Goal: Transaction & Acquisition: Obtain resource

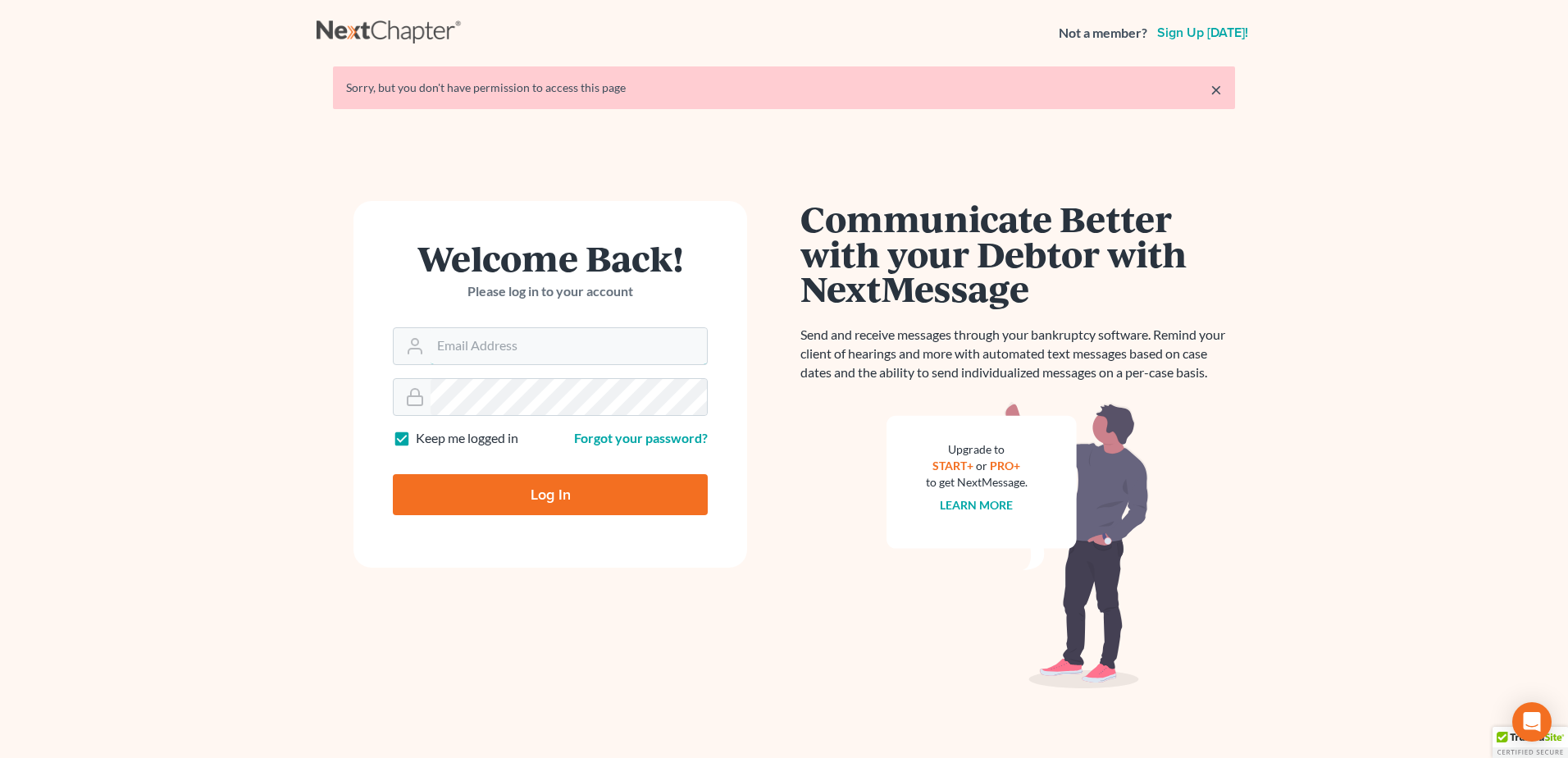
type input "[EMAIL_ADDRESS][DOMAIN_NAME]"
click at [529, 487] on input "Log In" at bounding box center [550, 494] width 315 height 41
type input "Thinking..."
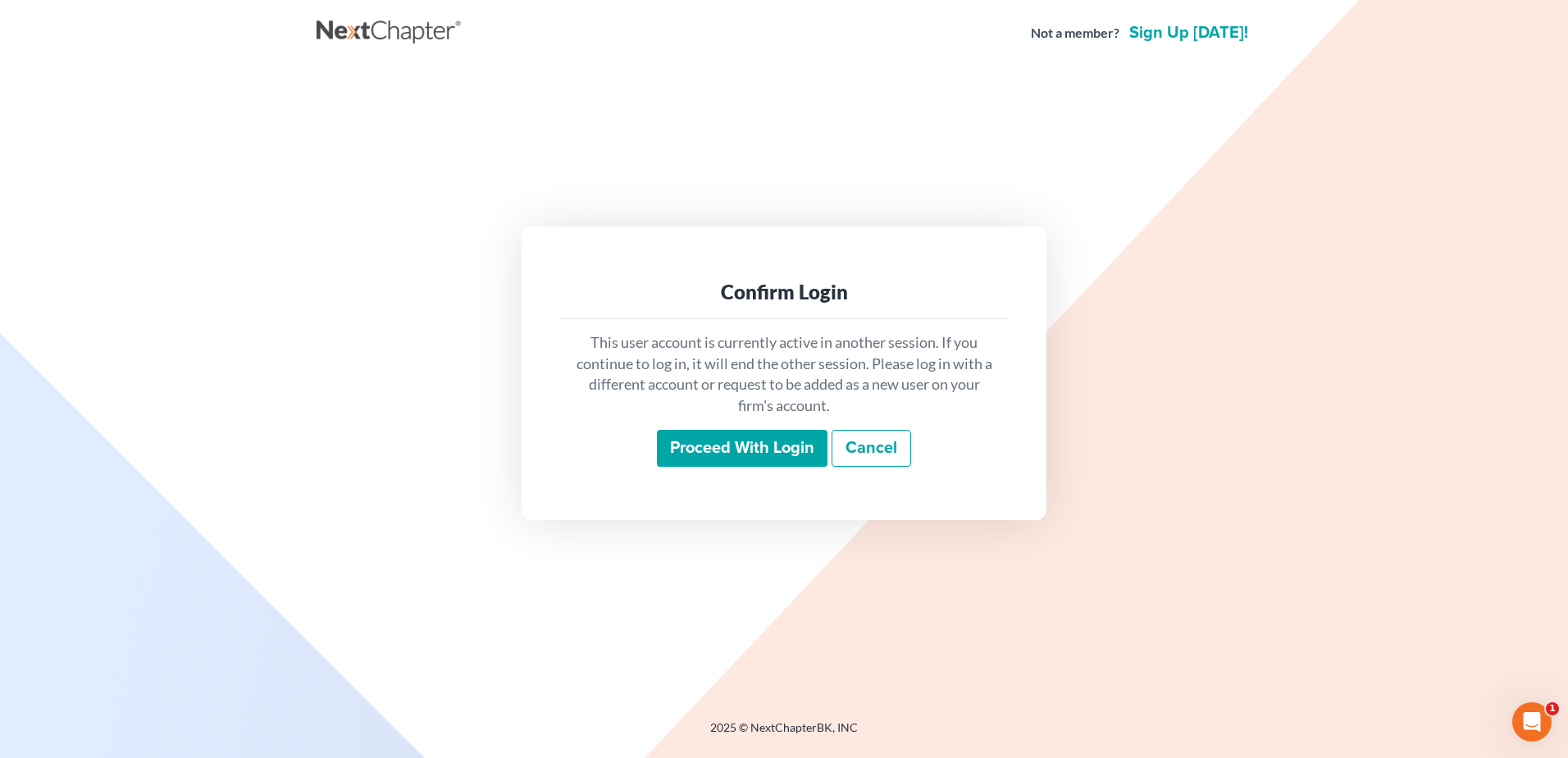
click at [742, 440] on input "Proceed with login" at bounding box center [742, 448] width 171 height 37
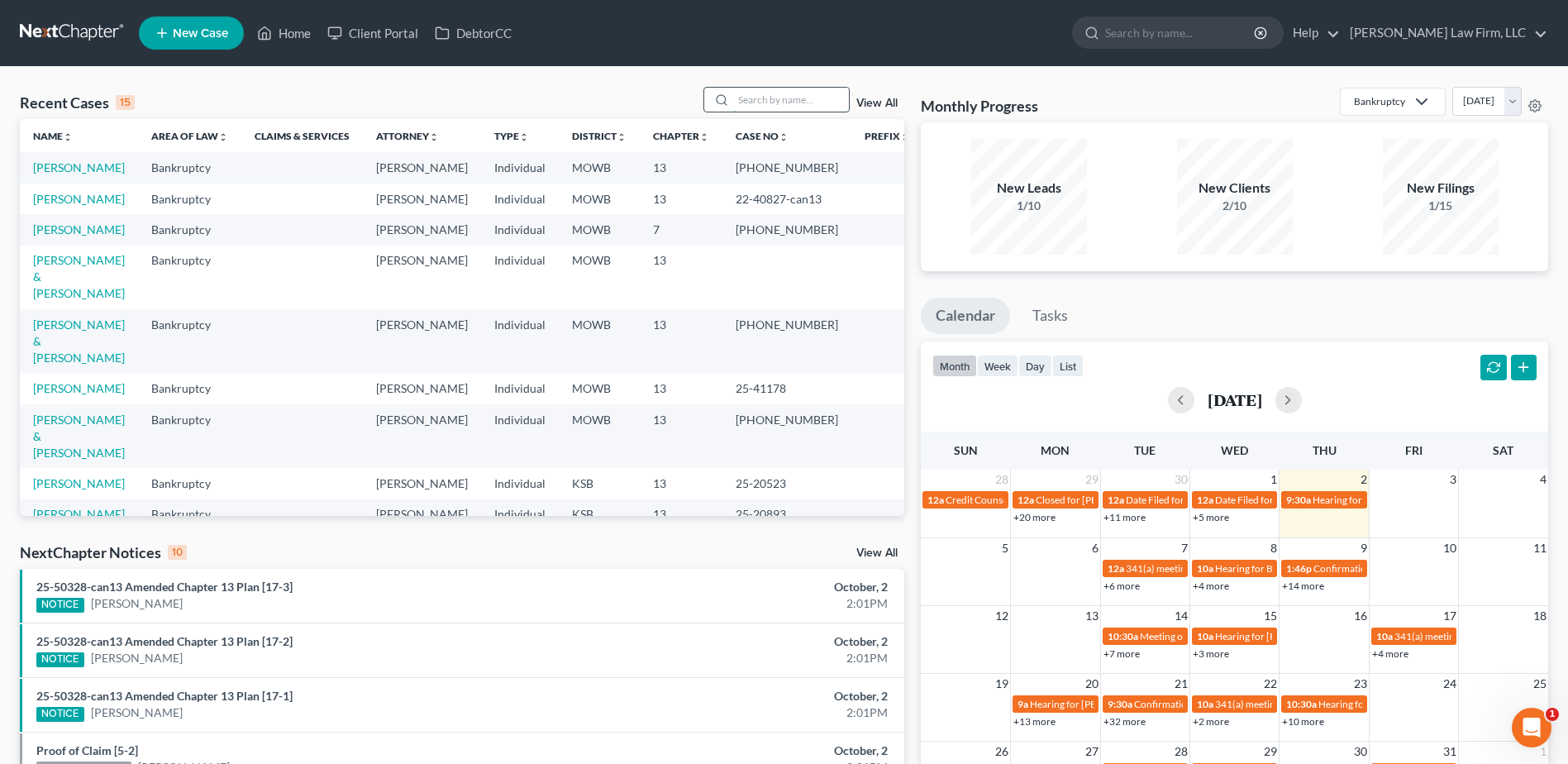
click at [772, 109] on input "search" at bounding box center [790, 100] width 116 height 24
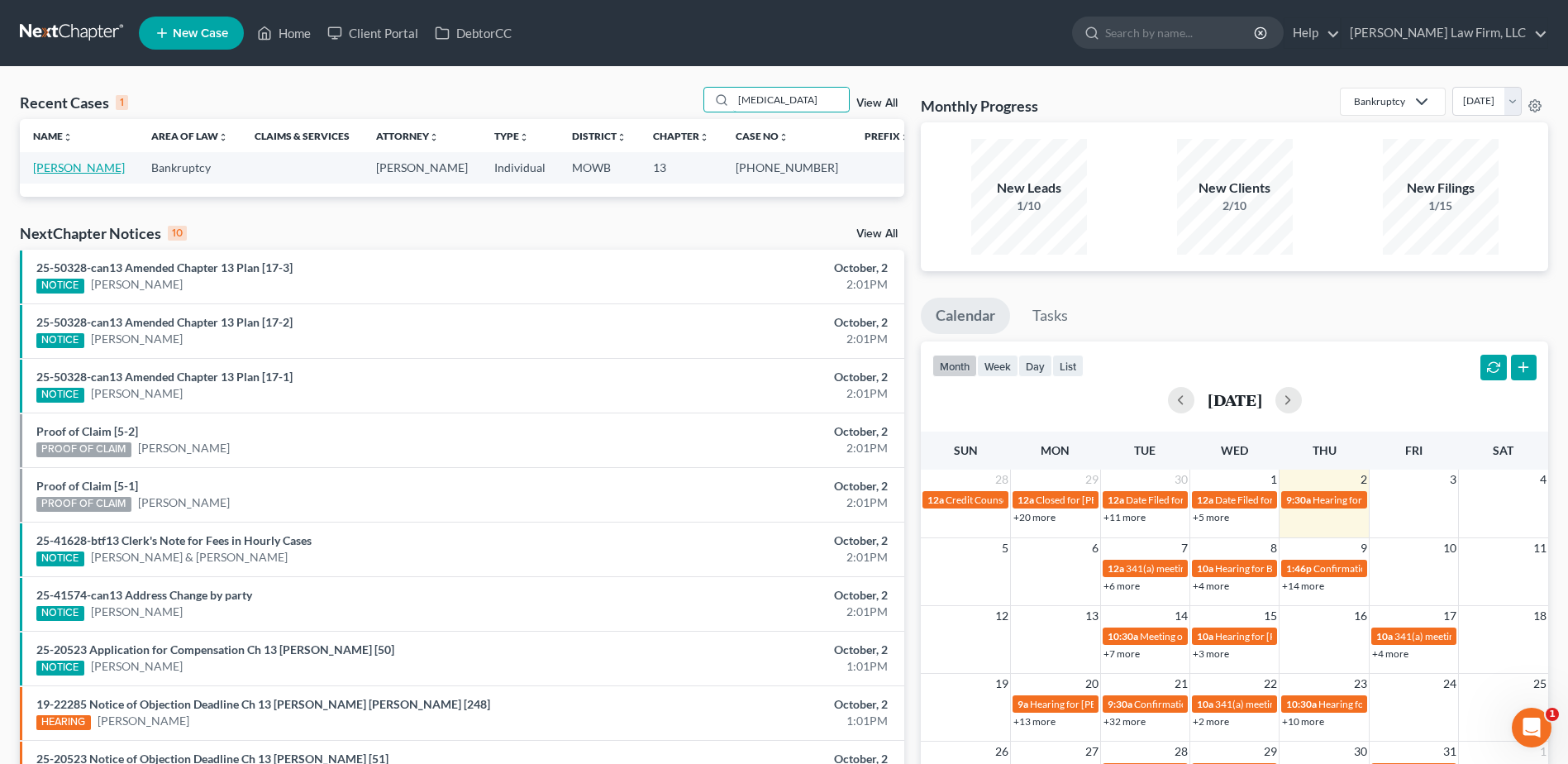
type input "Fontan"
click at [95, 164] on link "Fontanilla, Keoni" at bounding box center [79, 167] width 92 height 14
select select "4"
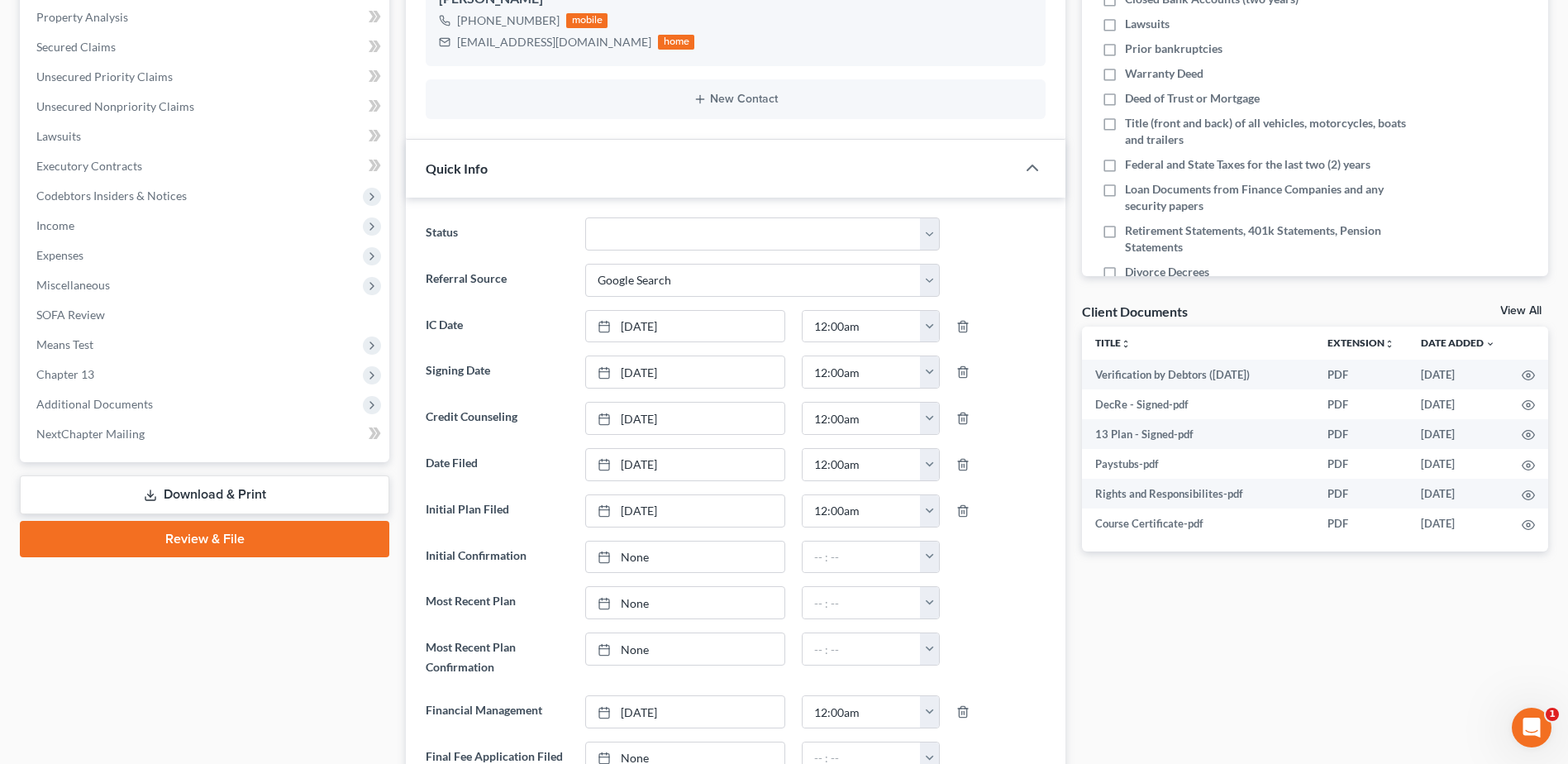
scroll to position [331, 0]
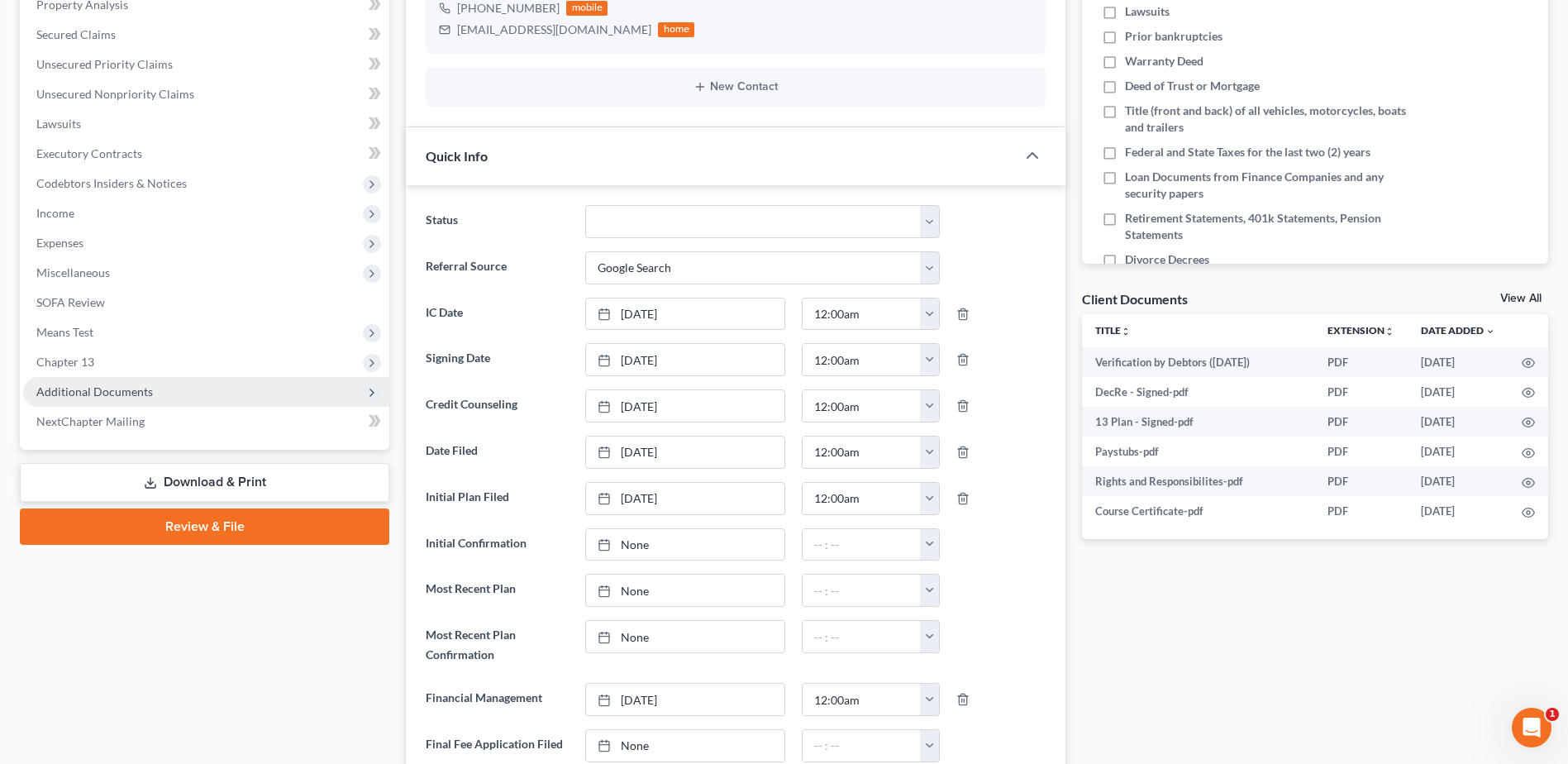
click at [71, 396] on span "Additional Documents" at bounding box center [95, 391] width 116 height 14
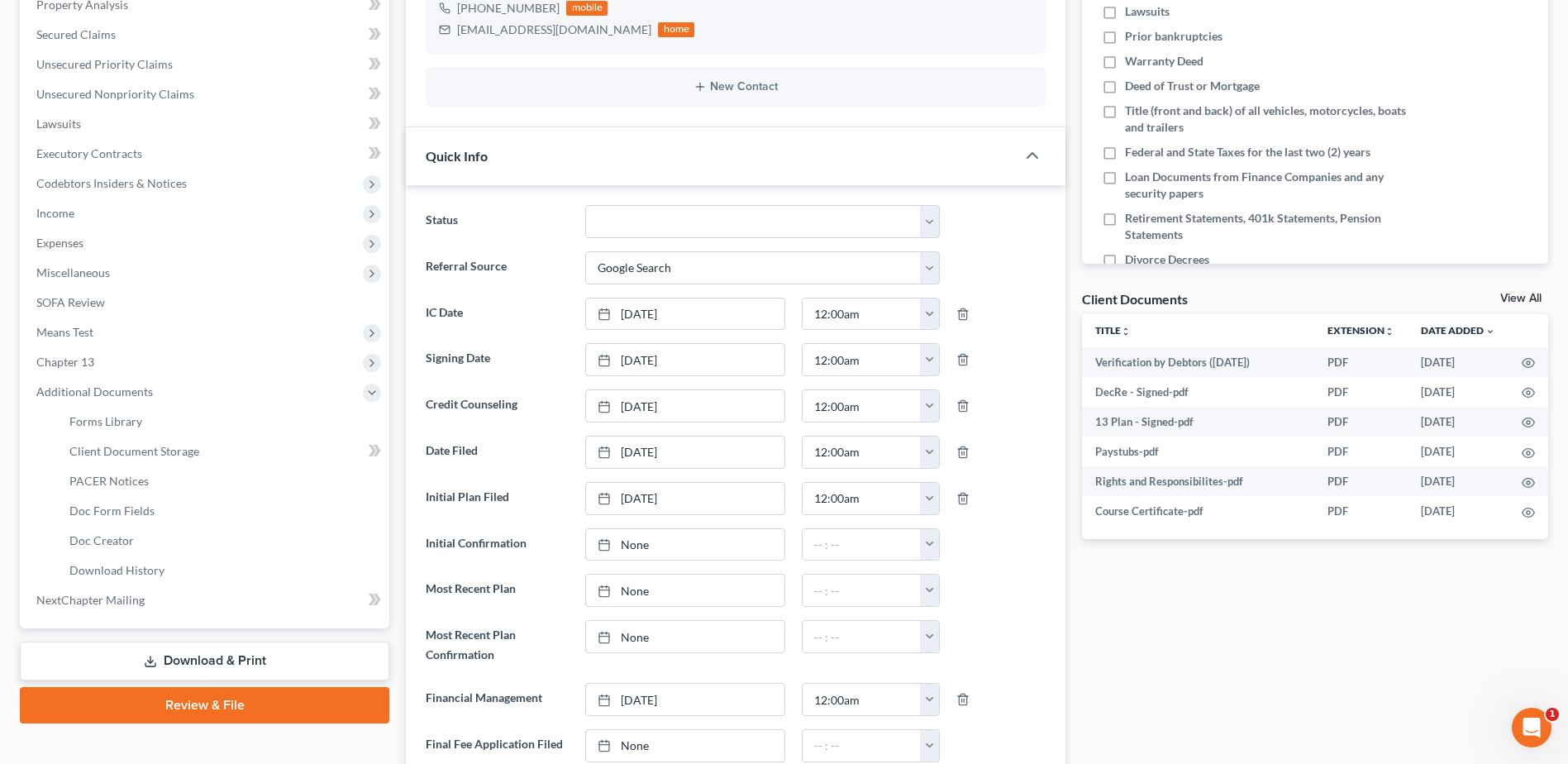
click at [295, 661] on link "Download & Print" at bounding box center [204, 661] width 369 height 39
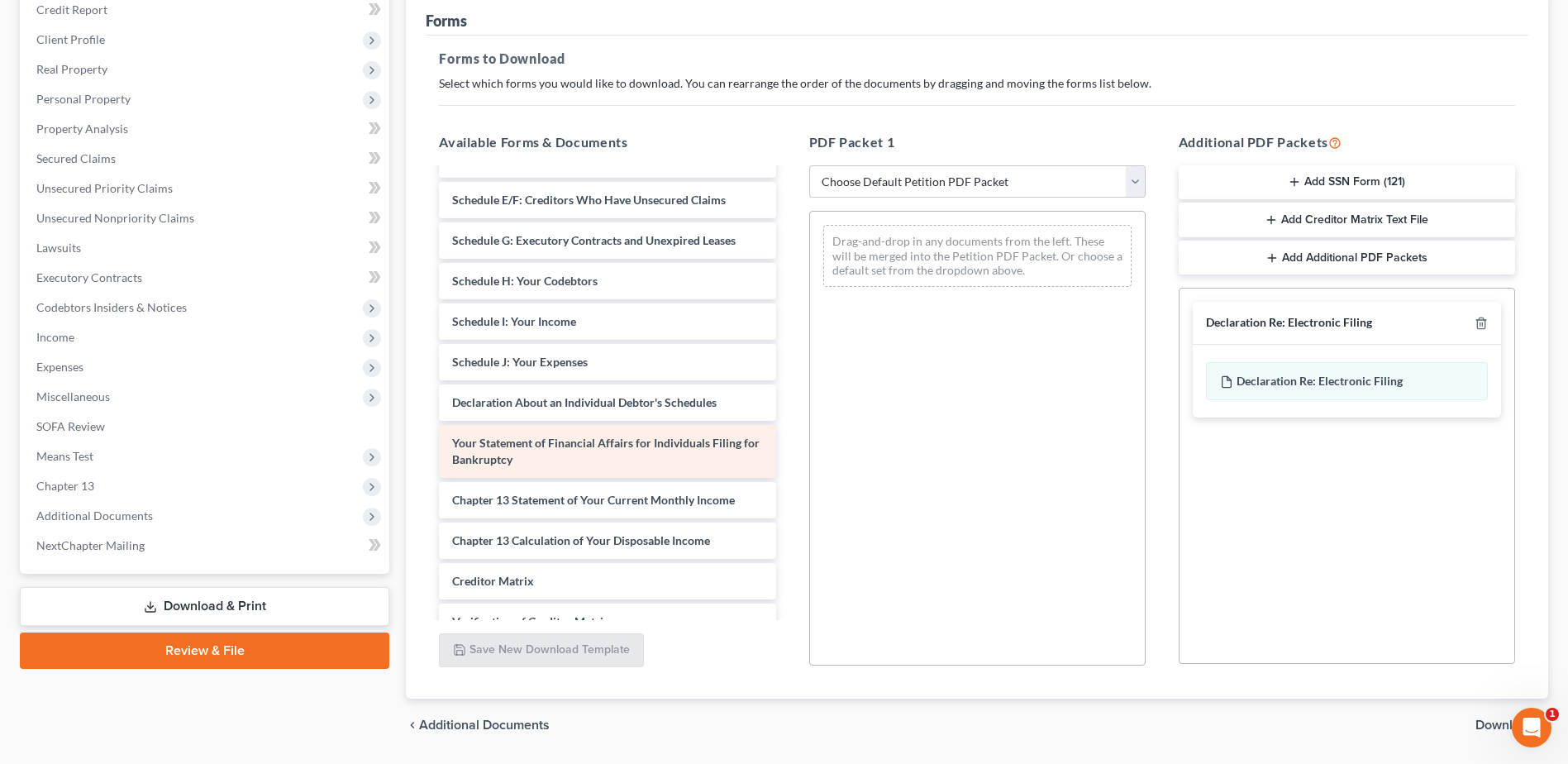
scroll to position [434, 0]
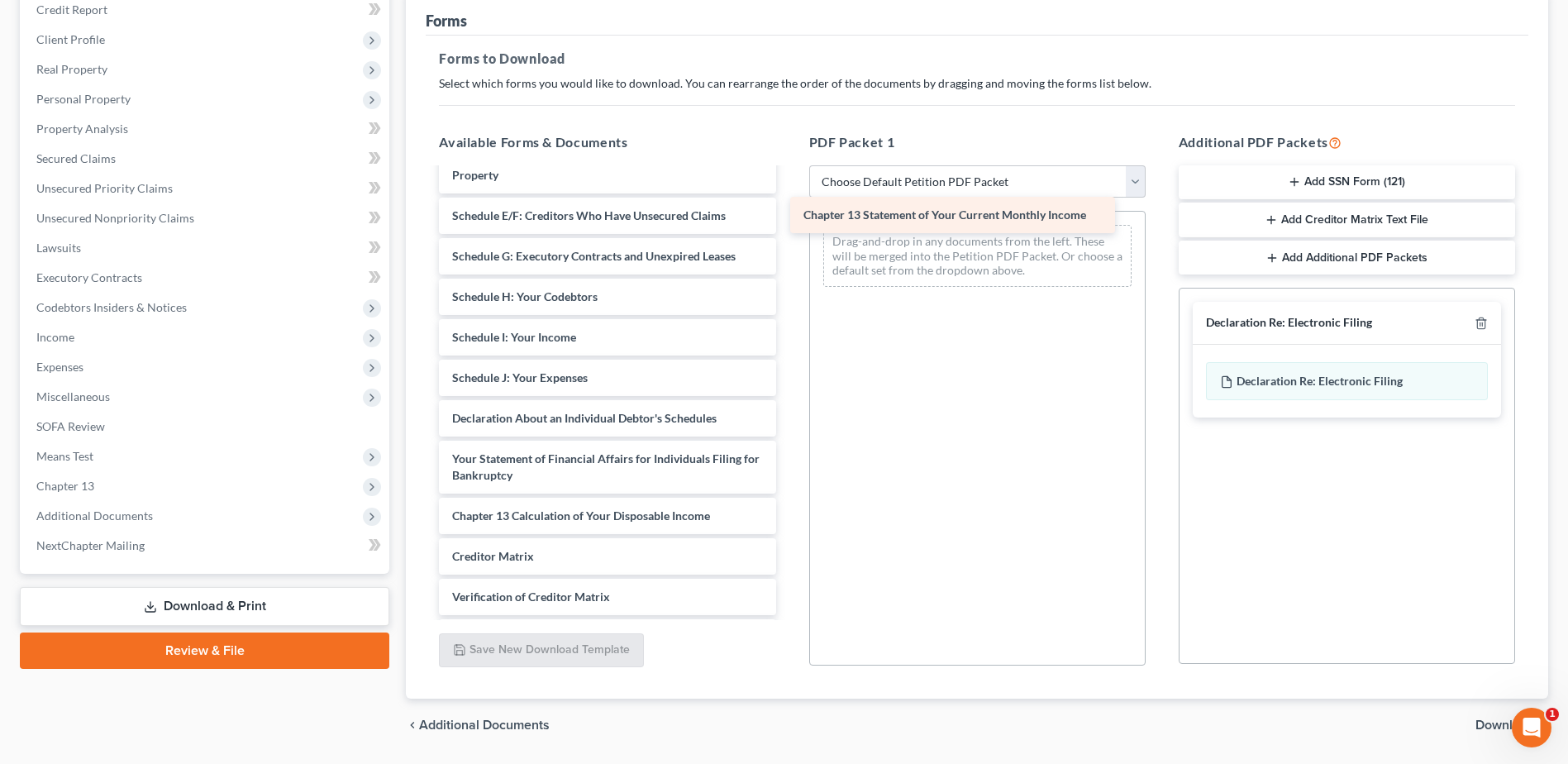
drag, startPoint x: 684, startPoint y: 518, endPoint x: 1035, endPoint y: 216, distance: 463.0
click at [788, 216] on div "Chapter 13 Statement of Your Current Monthly Income Verification by Debtors (09…" at bounding box center [607, 224] width 363 height 977
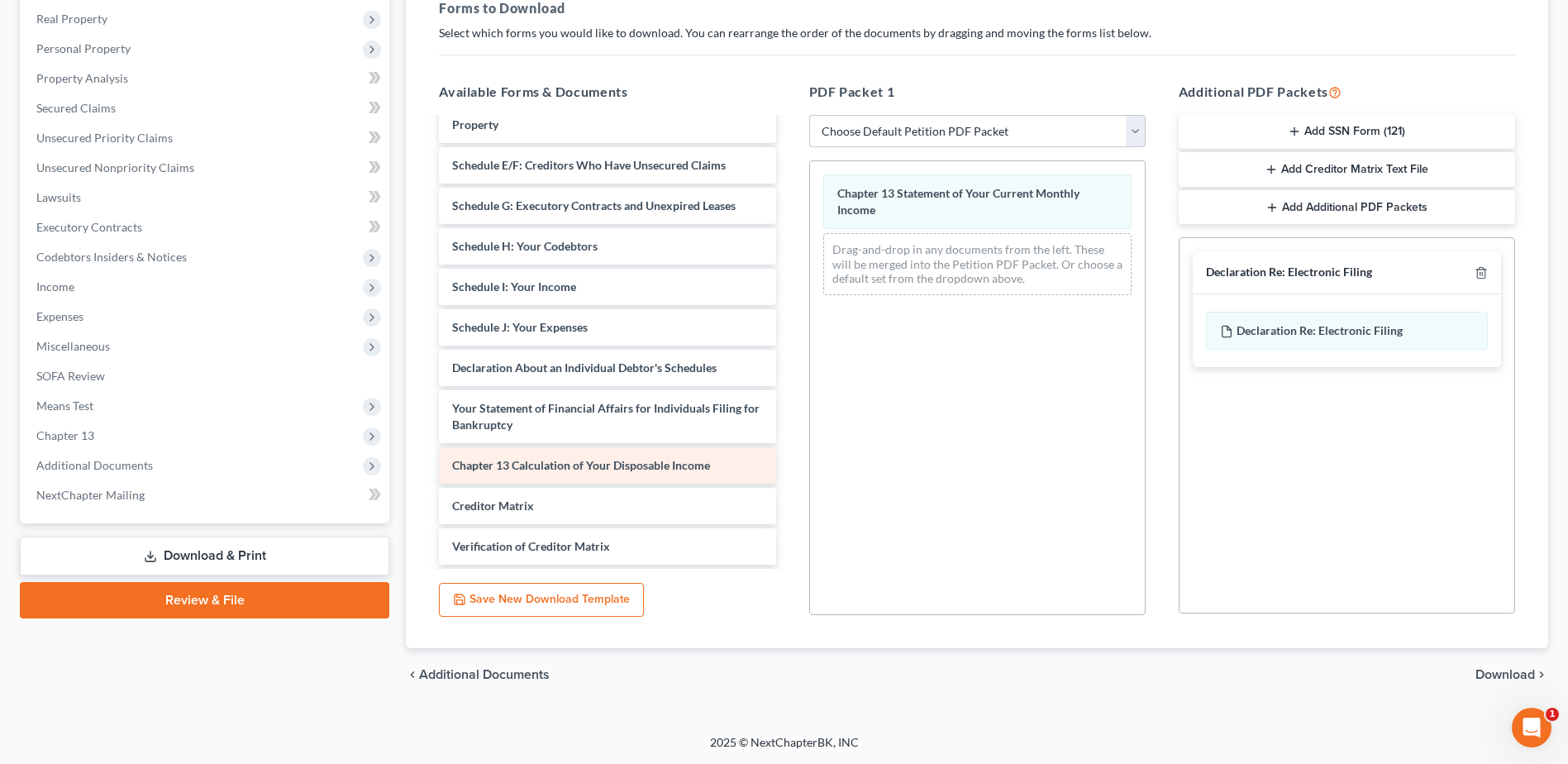
scroll to position [455, 0]
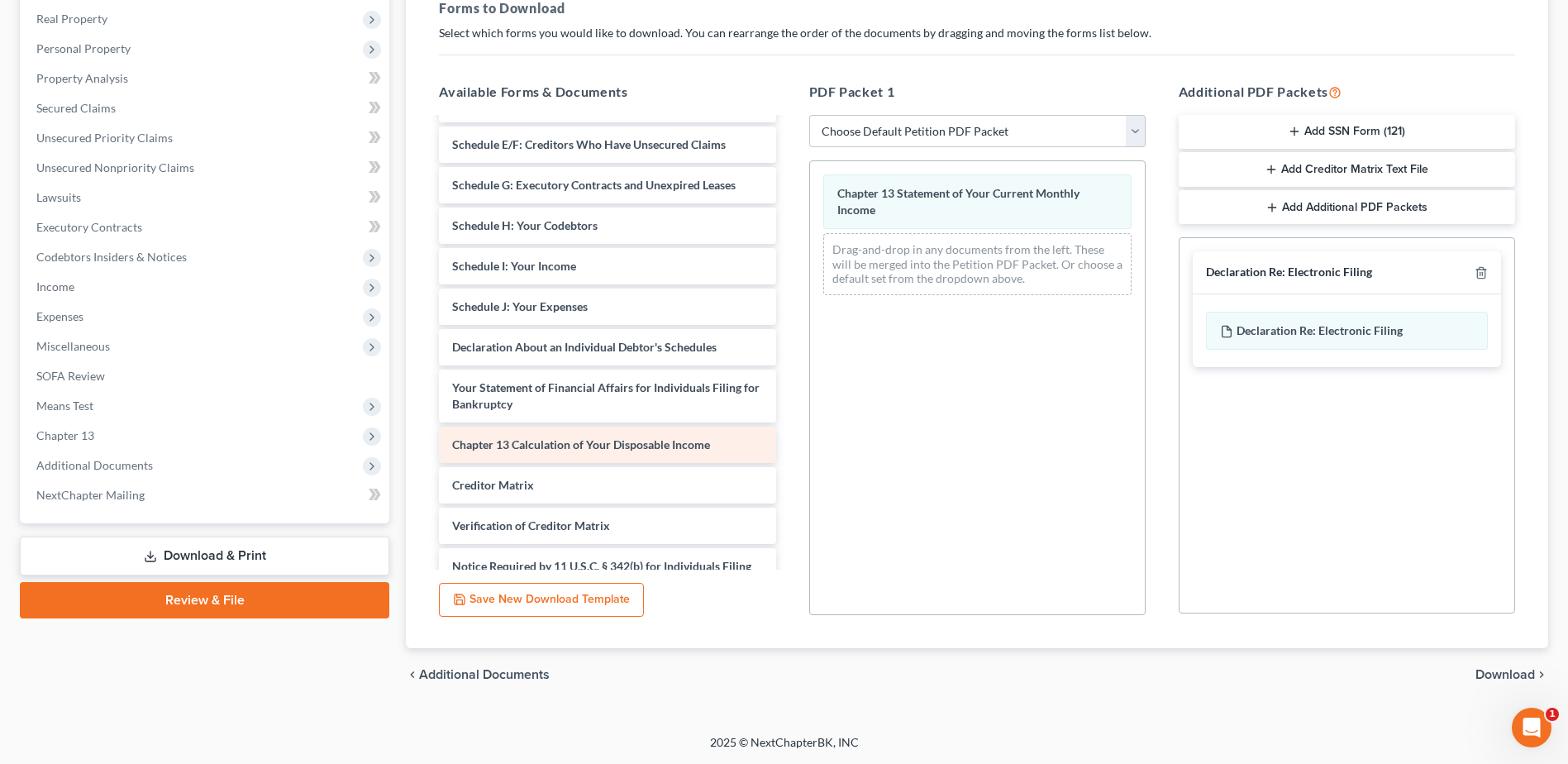
click at [593, 466] on div "Verification by Debtors (09/10/2025) DecRe - Signed-pdf 13 Plan - Signed-pdf Pa…" at bounding box center [607, 153] width 363 height 977
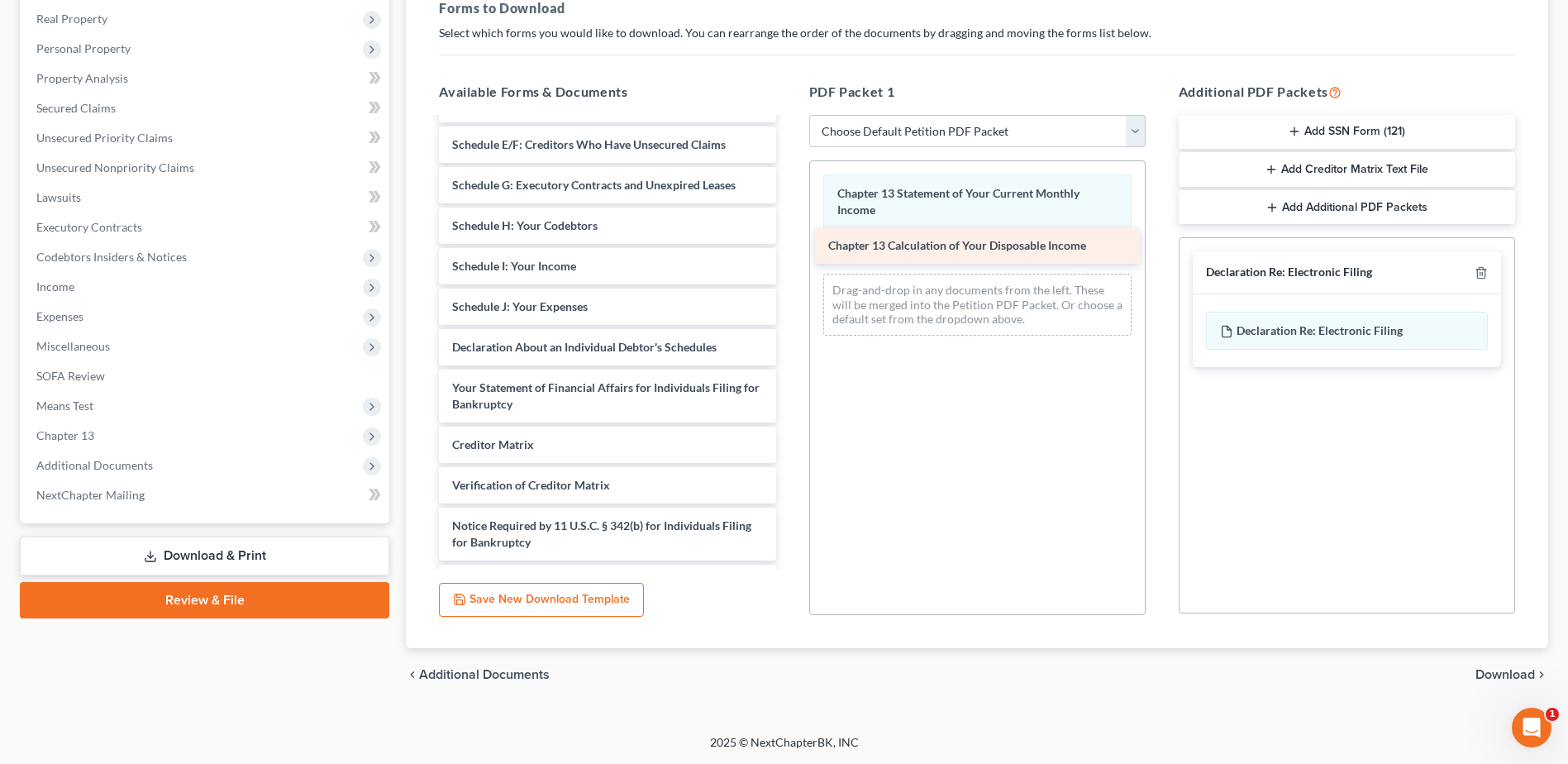
drag, startPoint x: 587, startPoint y: 444, endPoint x: 959, endPoint y: 242, distance: 423.3
click at [788, 242] on div "Chapter 13 Calculation of Your Disposable Income Verification by Debtors (09/10…" at bounding box center [607, 133] width 363 height 937
click at [1479, 266] on icon "button" at bounding box center [1481, 273] width 13 height 13
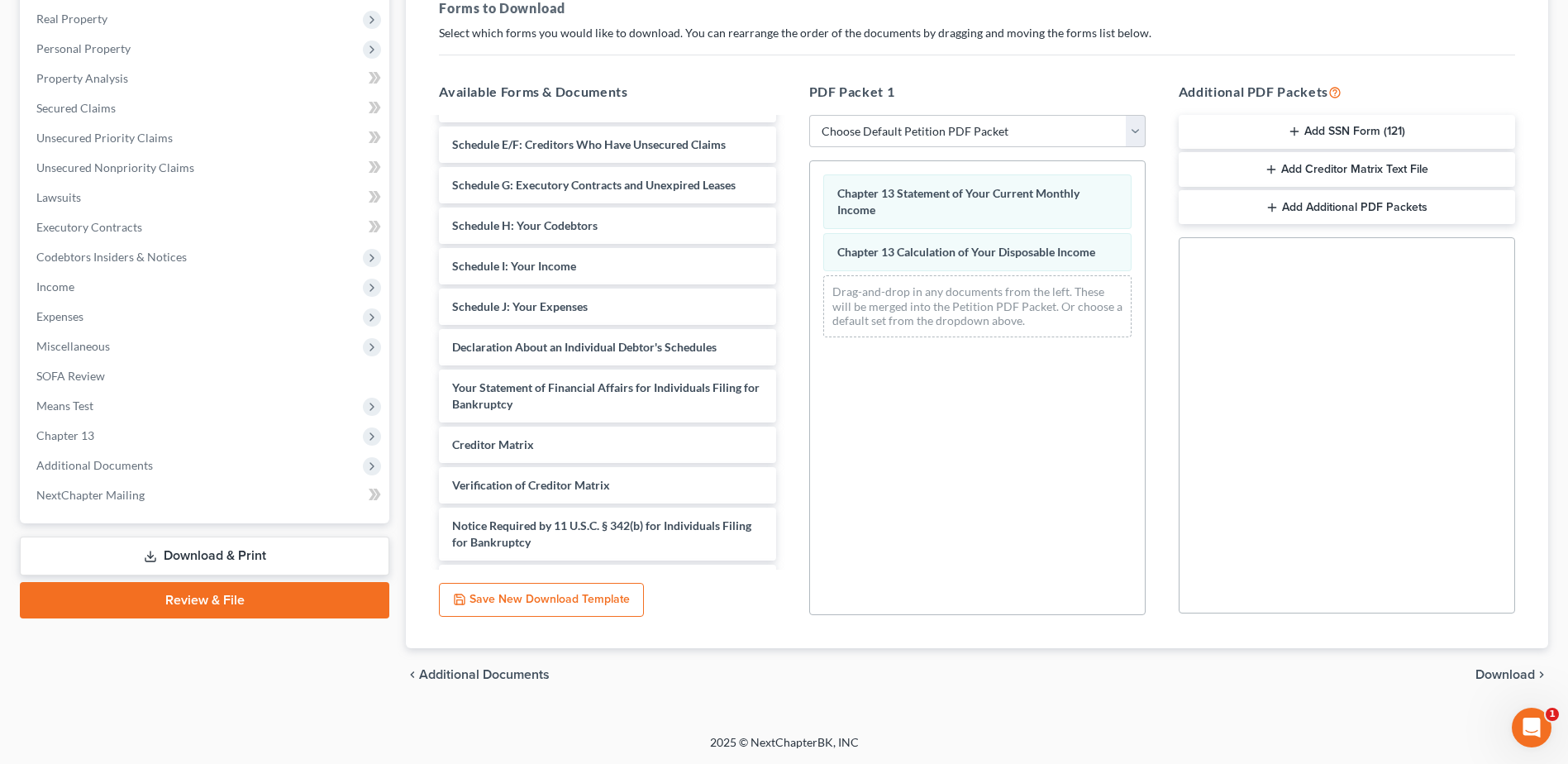
click at [1489, 673] on span "Download" at bounding box center [1504, 675] width 59 height 13
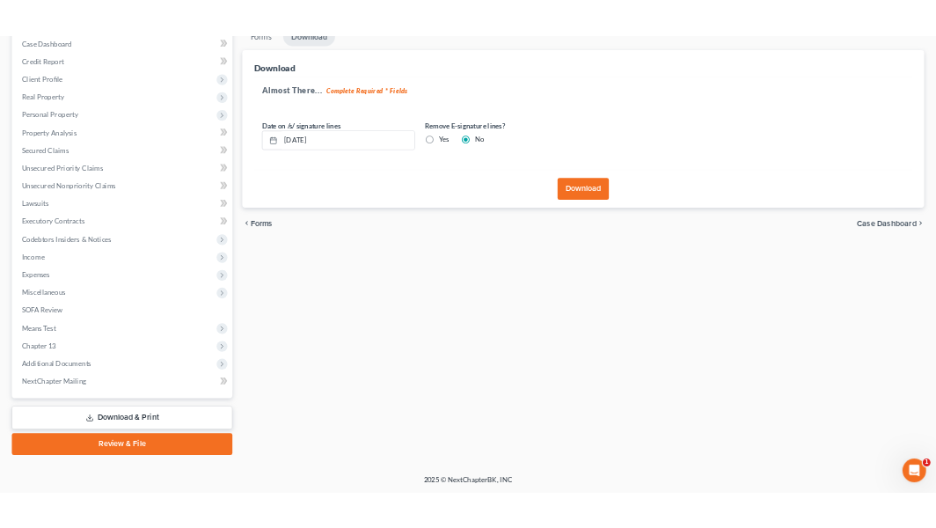
scroll to position [186, 0]
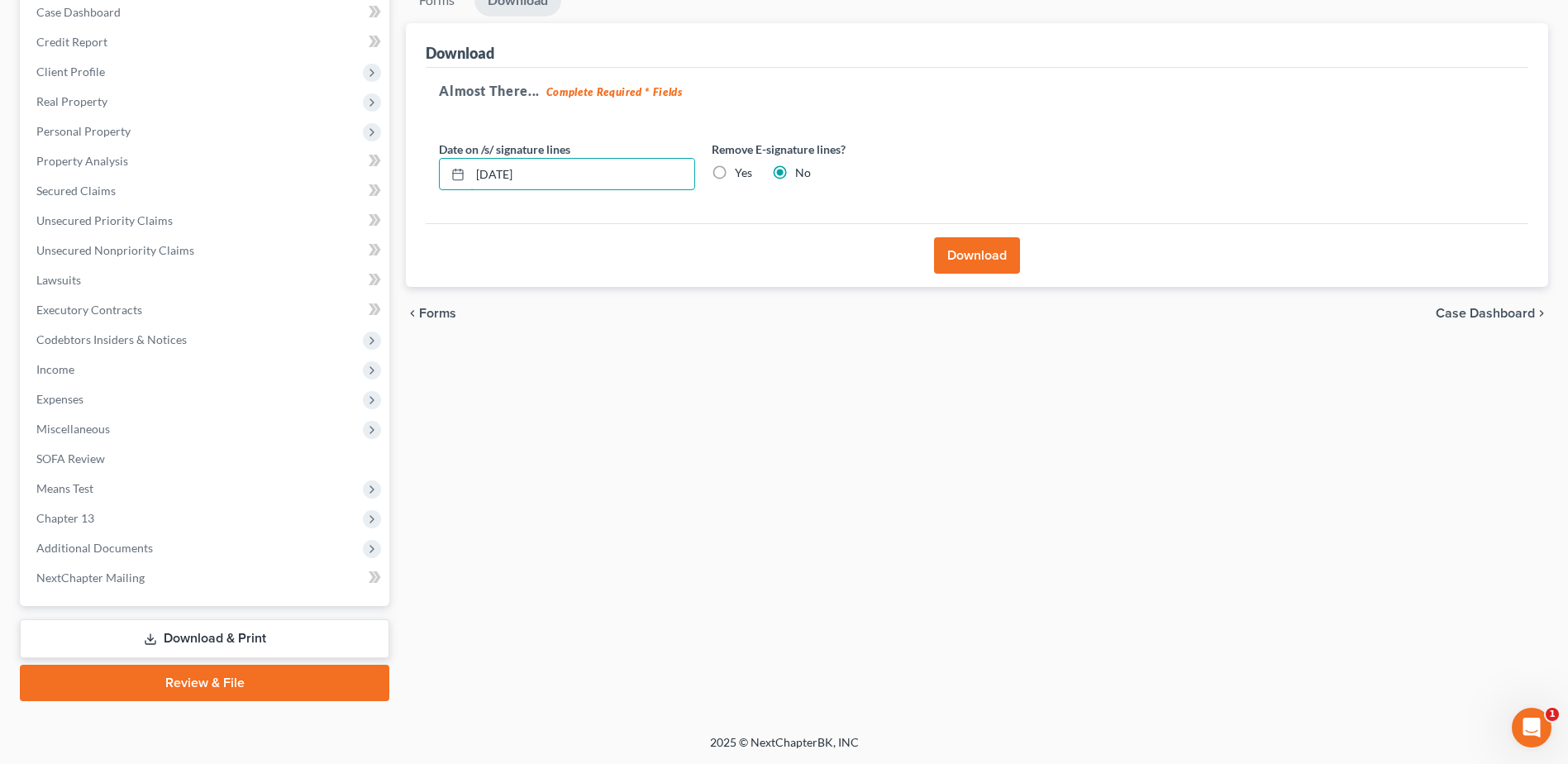
drag, startPoint x: 607, startPoint y: 170, endPoint x: 423, endPoint y: 170, distance: 184.0
click at [423, 170] on div "Download Almost There... Complete Required * Fields Date on /s/ signature lines…" at bounding box center [977, 156] width 1142 height 265
click at [735, 168] on label "Yes" at bounding box center [743, 173] width 17 height 17
click at [741, 168] on input "Yes" at bounding box center [746, 169] width 10 height 10
radio input "true"
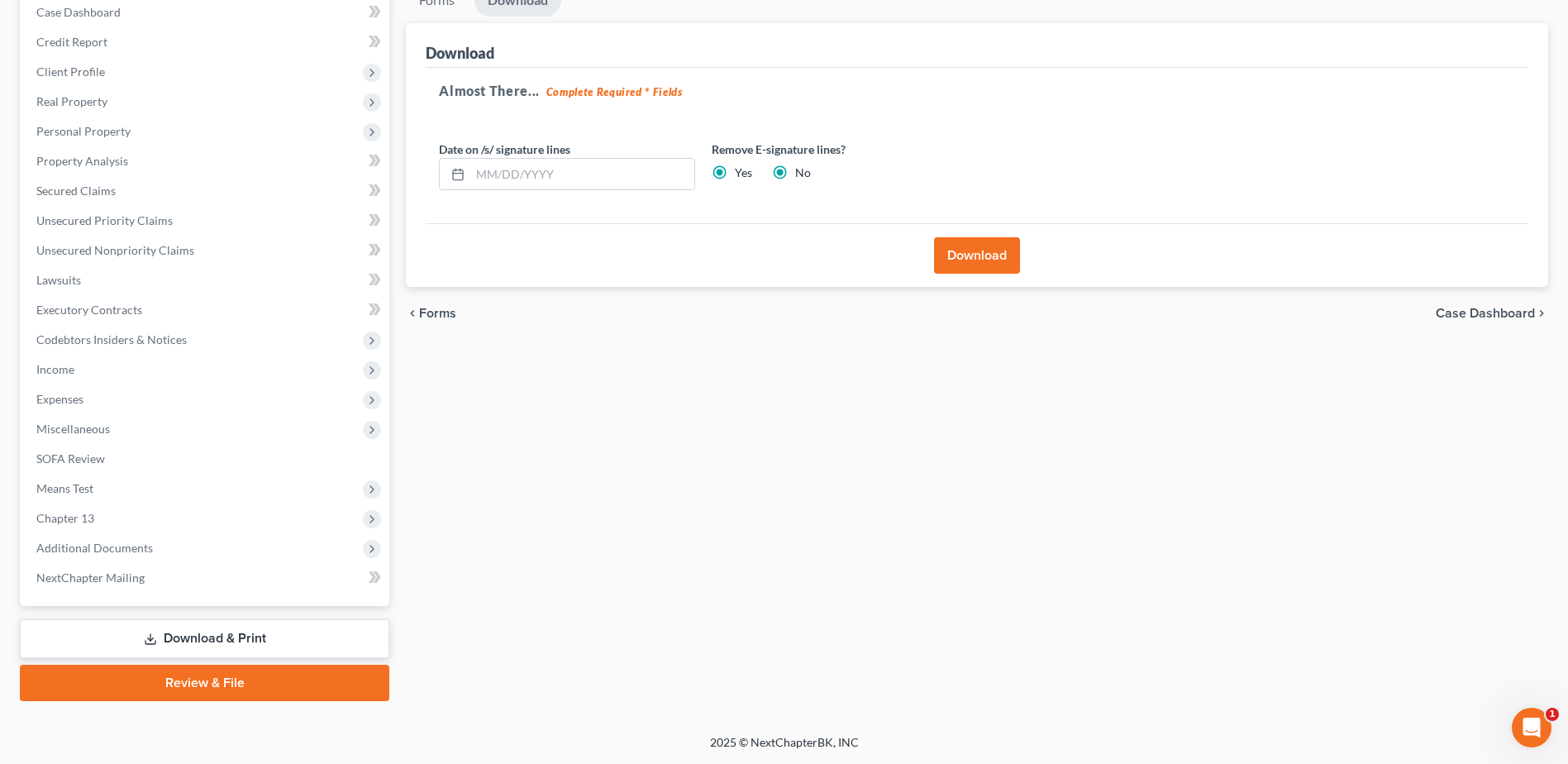
radio input "false"
click at [941, 263] on button "Download" at bounding box center [976, 255] width 85 height 37
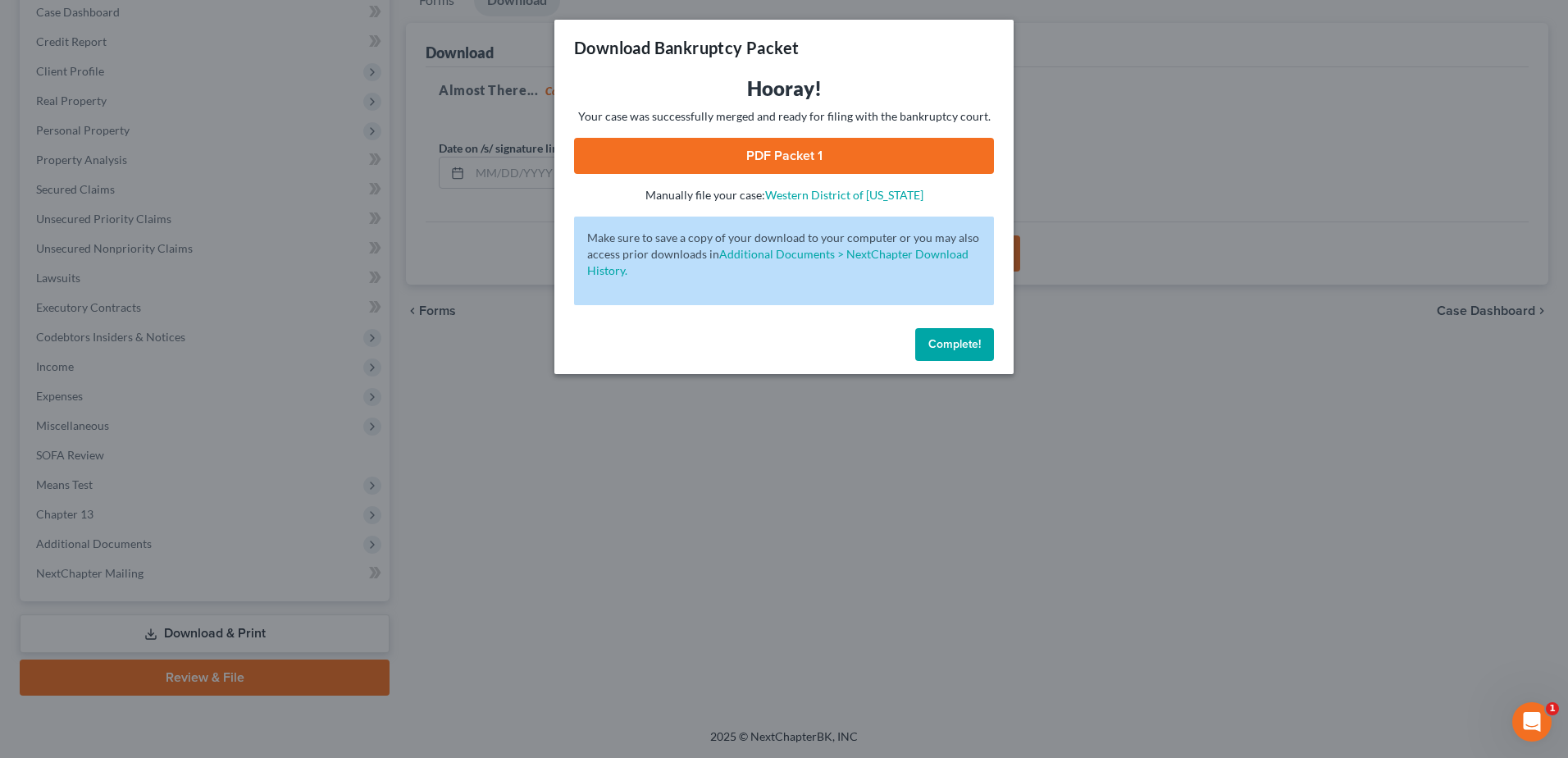
click at [790, 144] on link "PDF Packet 1" at bounding box center [784, 156] width 420 height 36
click at [985, 340] on button "Complete!" at bounding box center [955, 344] width 78 height 33
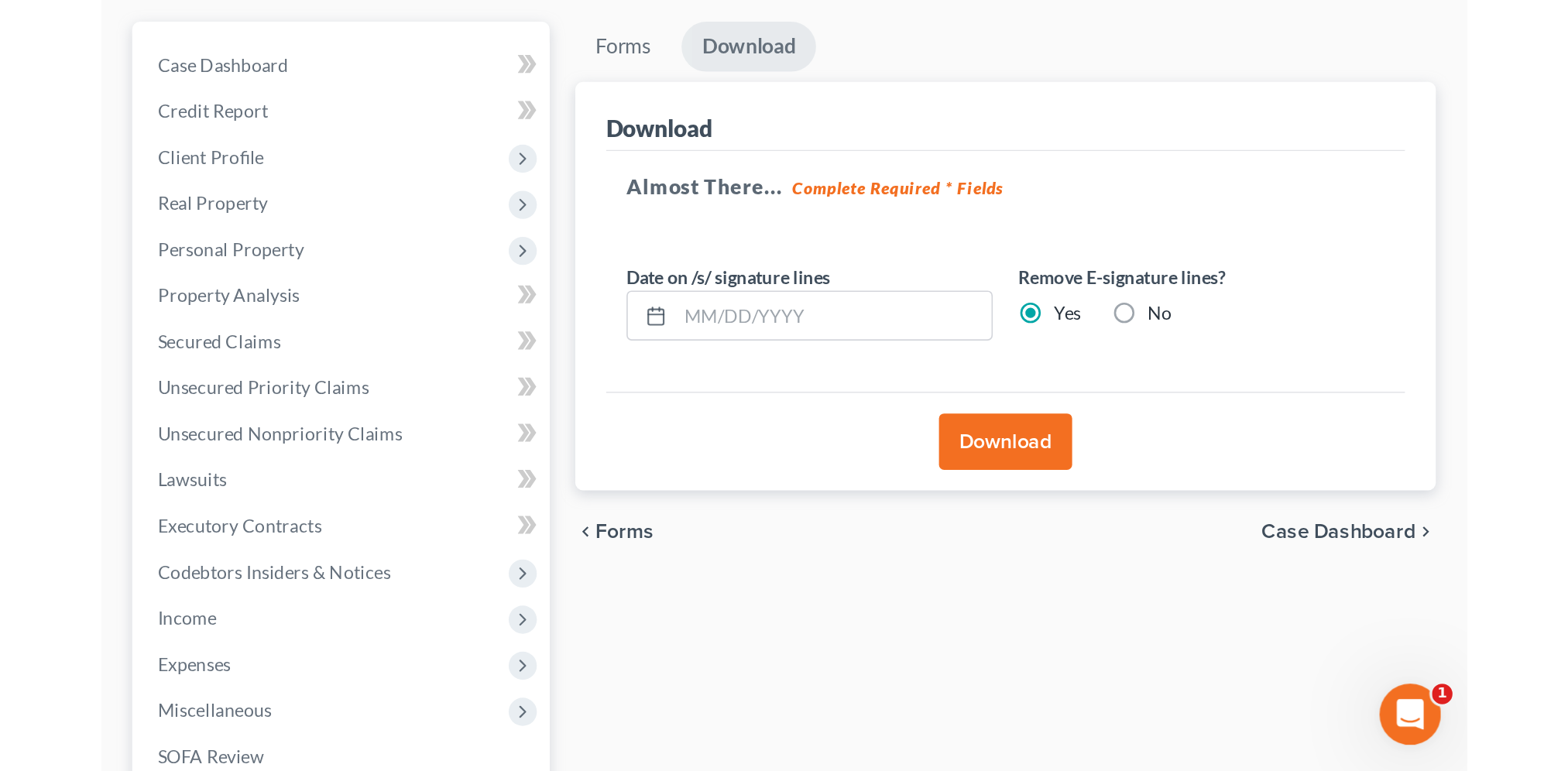
scroll to position [106, 0]
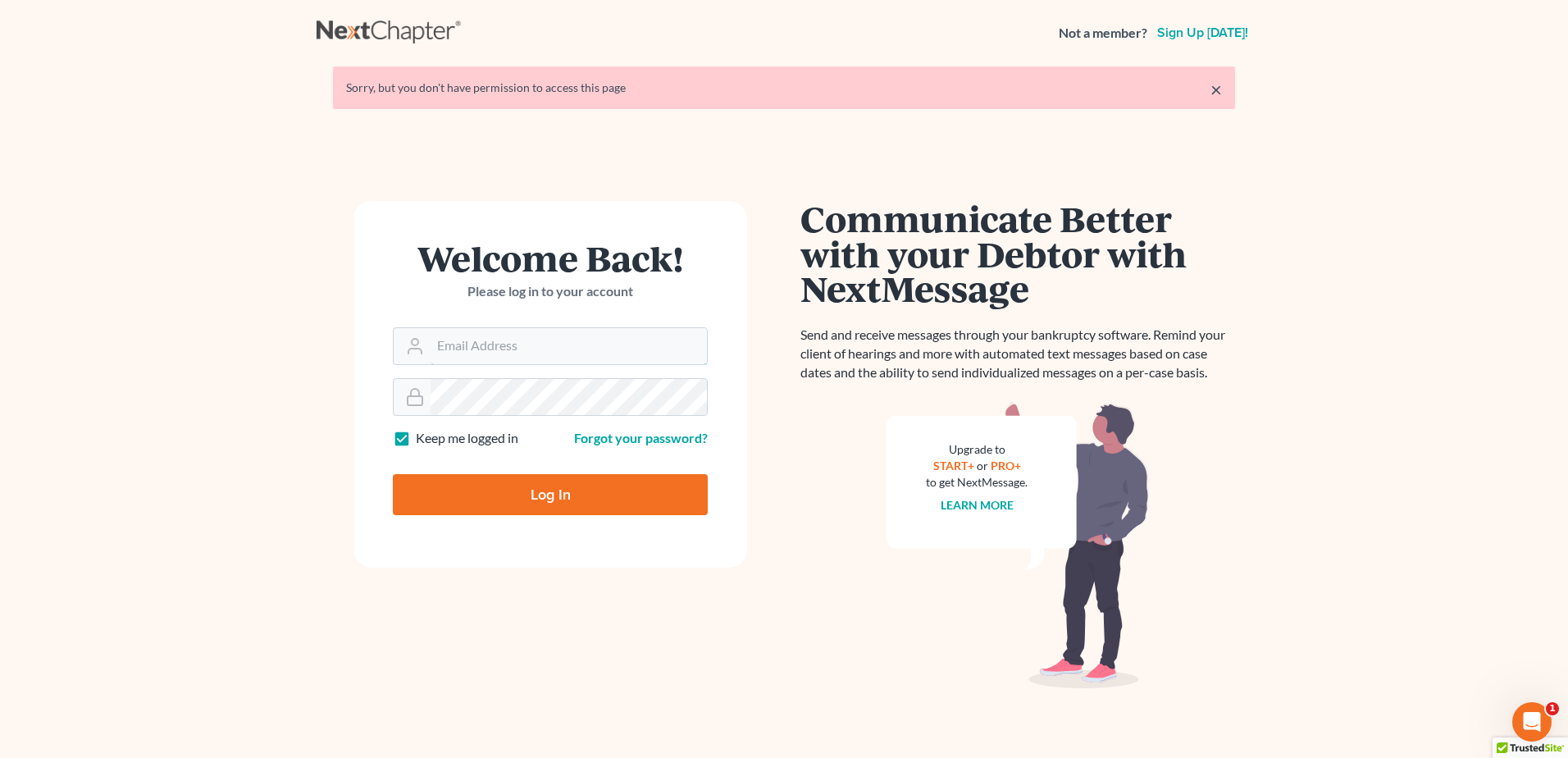
type input "[EMAIL_ADDRESS][DOMAIN_NAME]"
click at [539, 483] on input "Log In" at bounding box center [550, 494] width 315 height 41
type input "Thinking..."
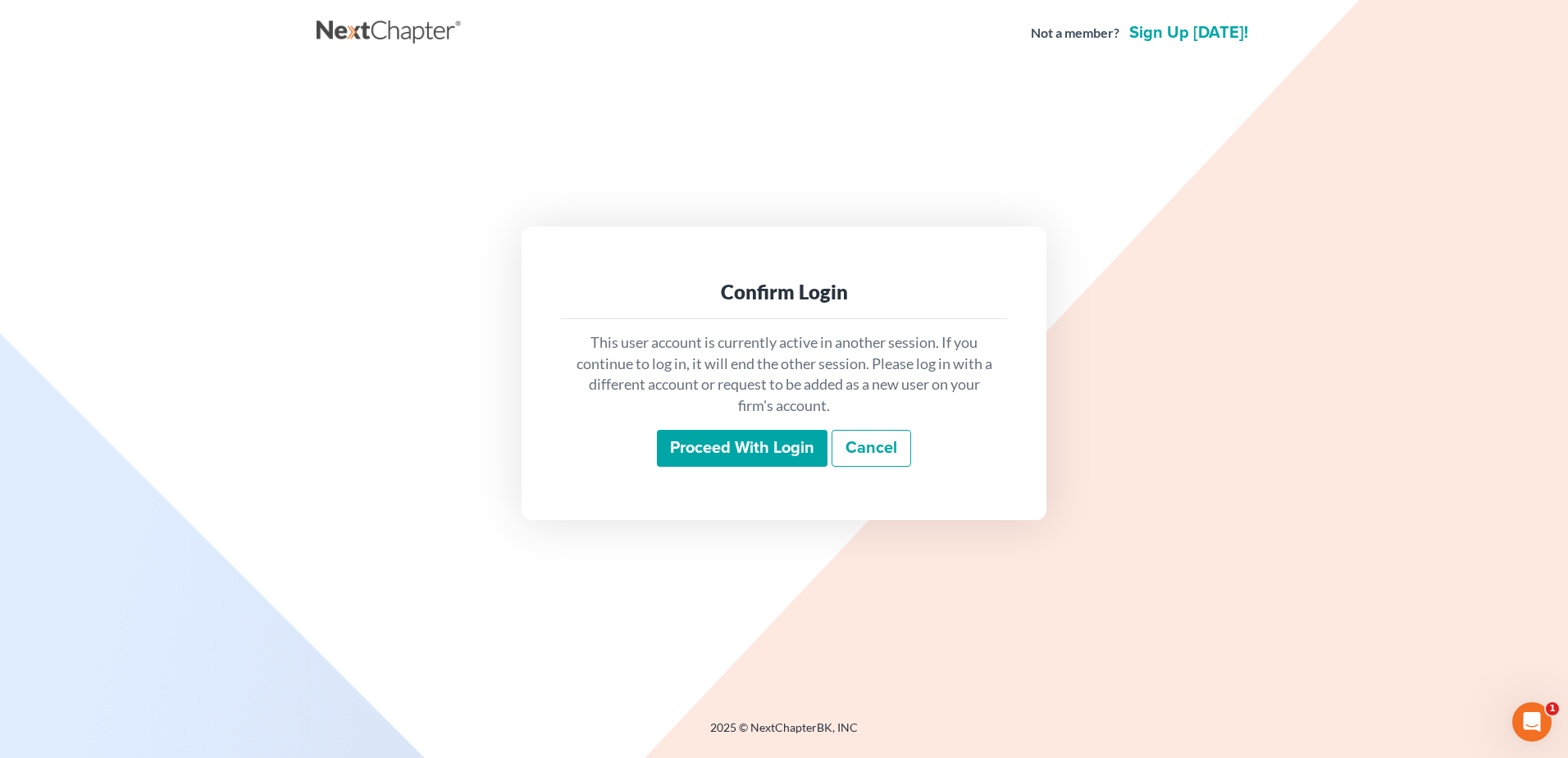
click at [687, 453] on input "Proceed with login" at bounding box center [742, 448] width 171 height 37
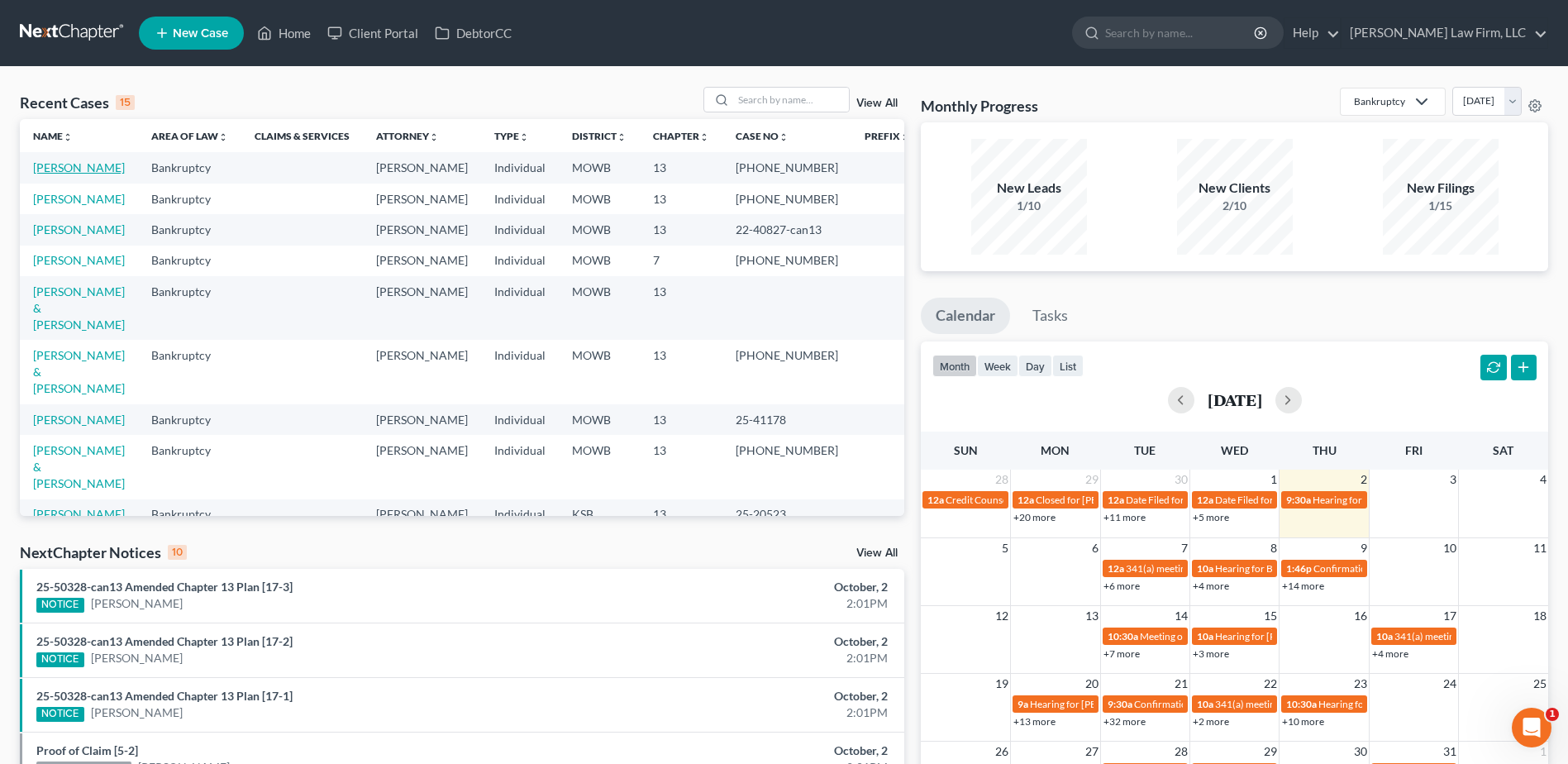
click at [58, 171] on link "[PERSON_NAME]" at bounding box center [79, 167] width 92 height 14
select select "4"
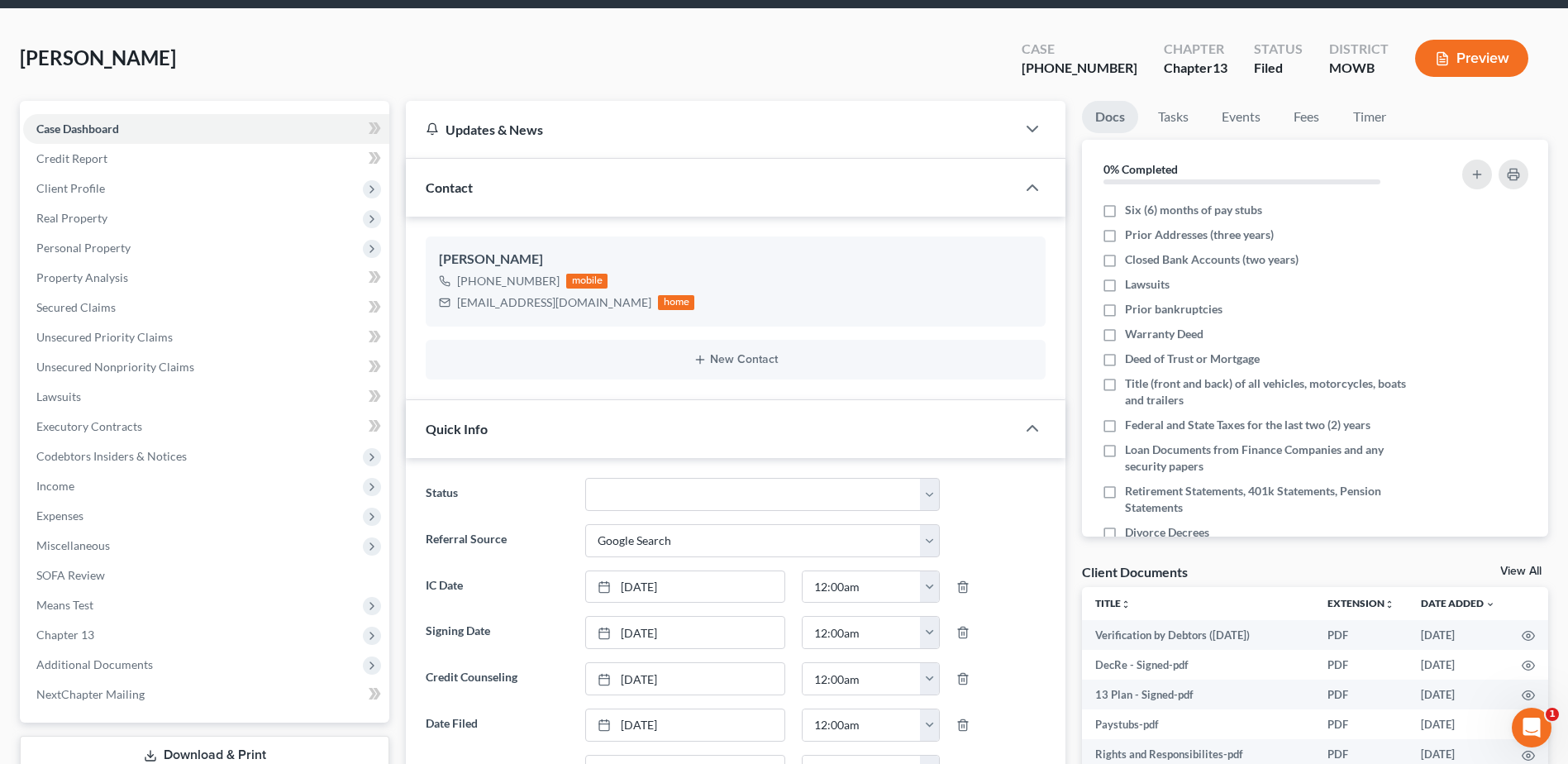
scroll to position [165, 0]
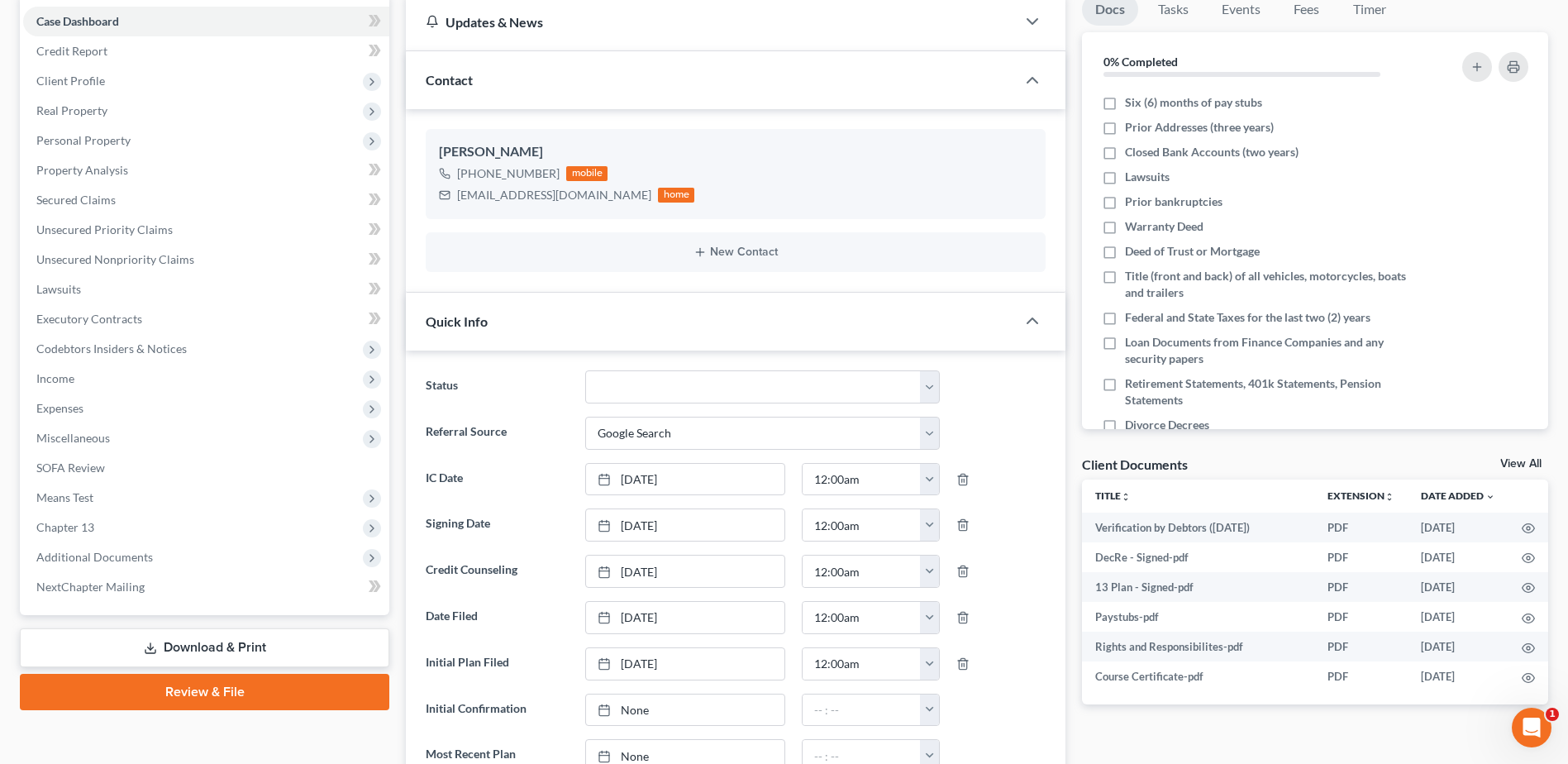
click at [252, 649] on link "Download & Print" at bounding box center [204, 647] width 369 height 39
